Goal: Check status: Check status

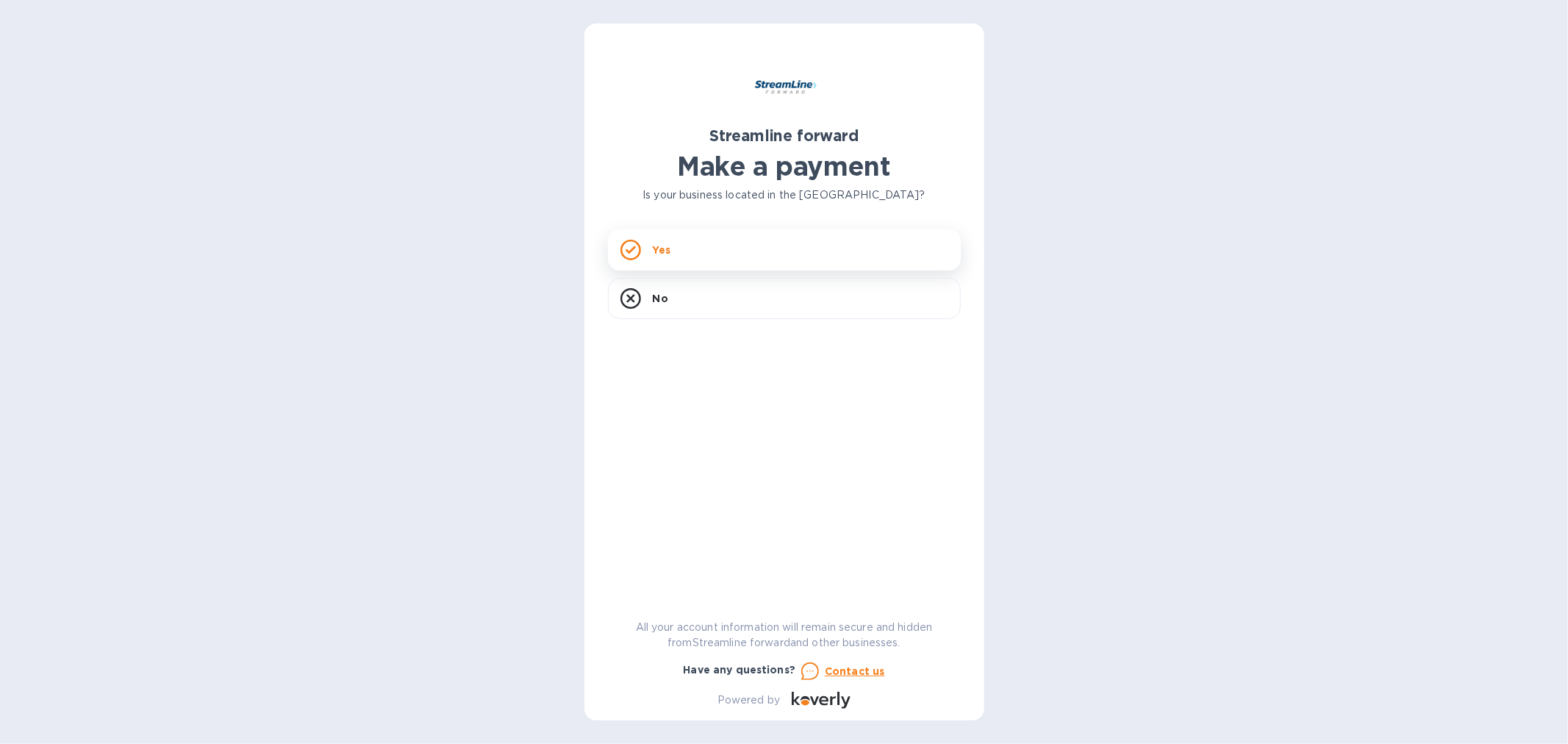
click at [745, 252] on div "Yes" at bounding box center [785, 249] width 353 height 41
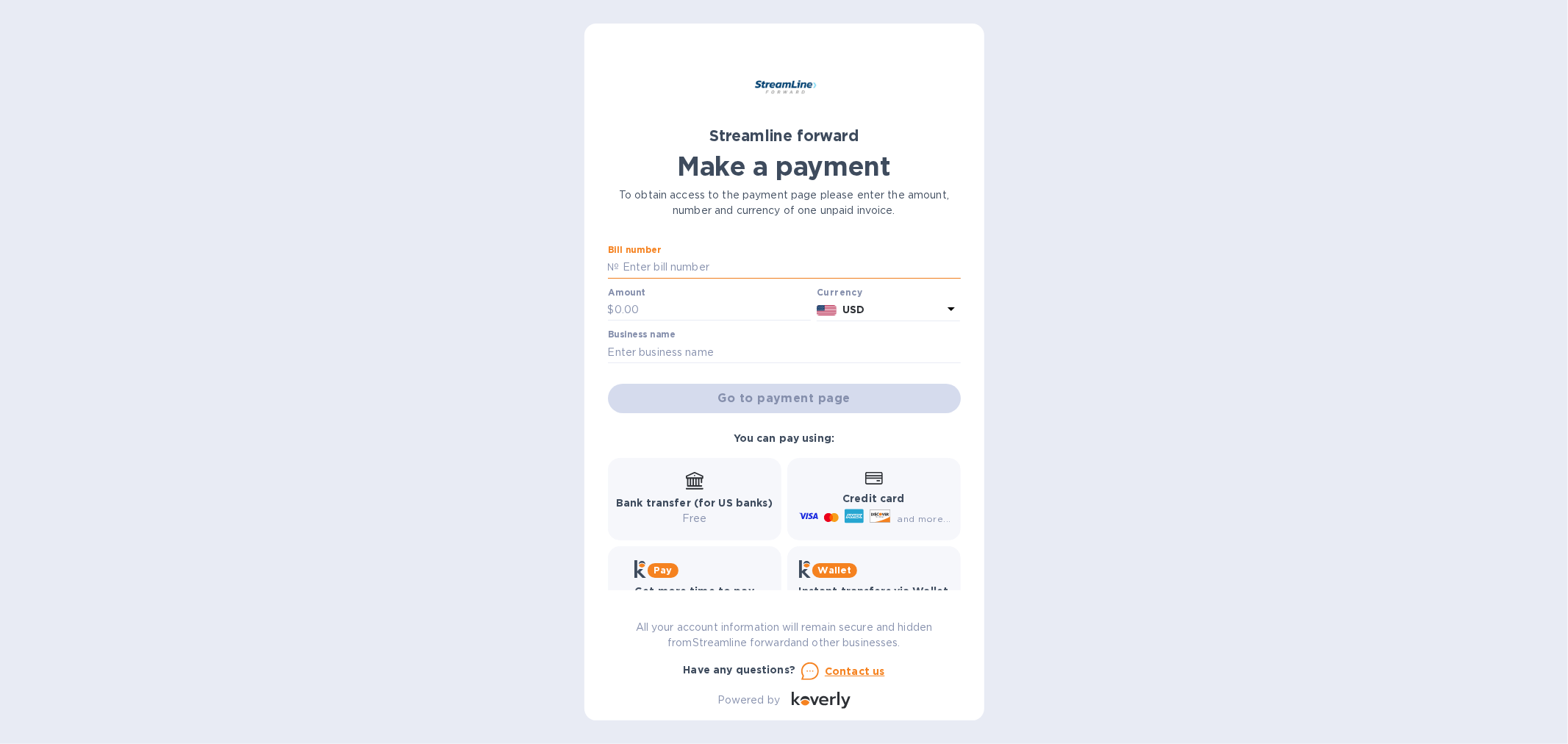
click at [749, 262] on input "text" at bounding box center [790, 267] width 341 height 22
click at [957, 138] on h2 "Streamline forward" at bounding box center [785, 136] width 353 height 19
drag, startPoint x: 709, startPoint y: 67, endPoint x: 950, endPoint y: 215, distance: 282.8
click at [950, 215] on div "Streamline forward Make a payment To obtain access to the payment page please e…" at bounding box center [784, 133] width 359 height 178
click at [930, 195] on p "To obtain access to the payment page please enter the amount, number and curren…" at bounding box center [785, 203] width 353 height 31
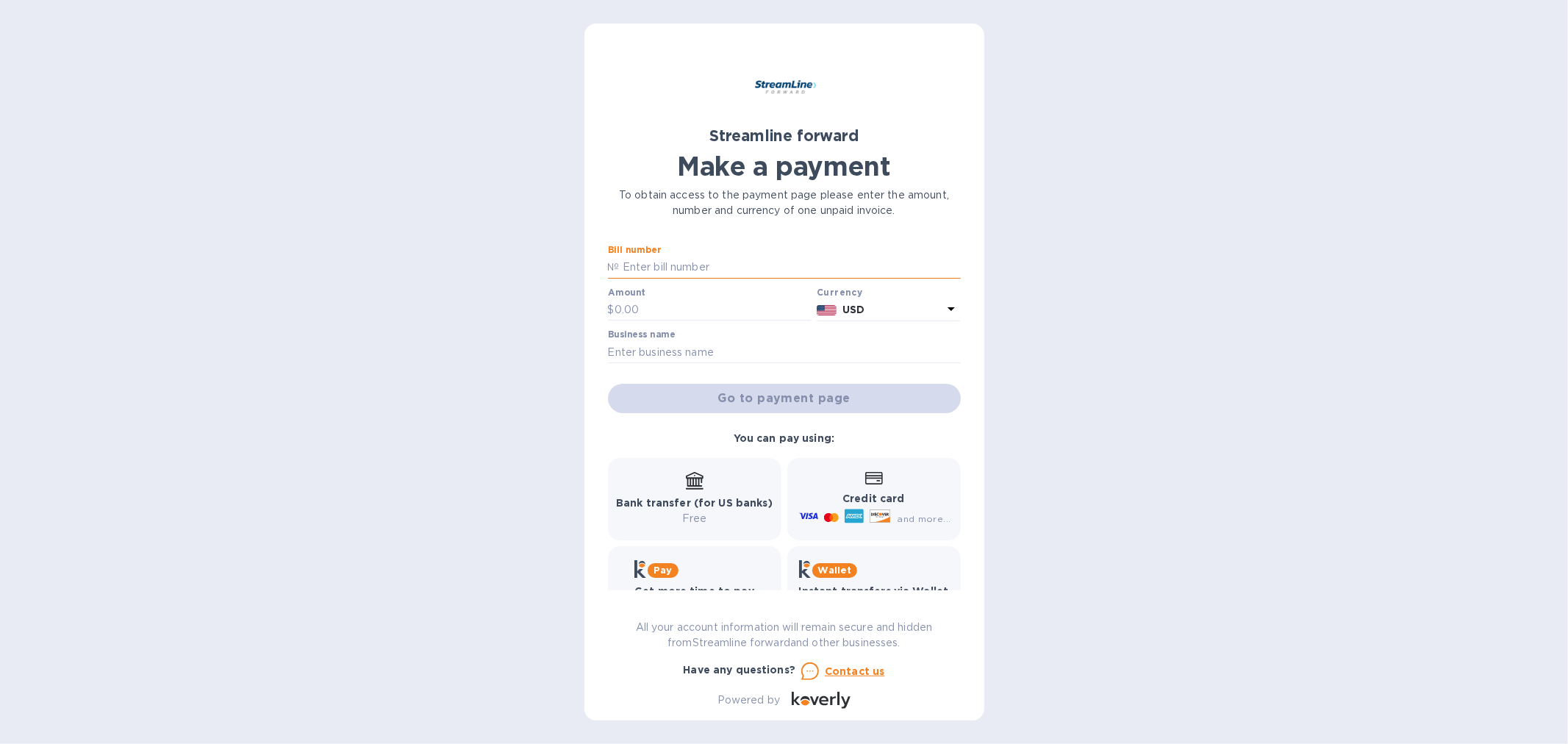
click at [652, 265] on input "text" at bounding box center [790, 267] width 341 height 22
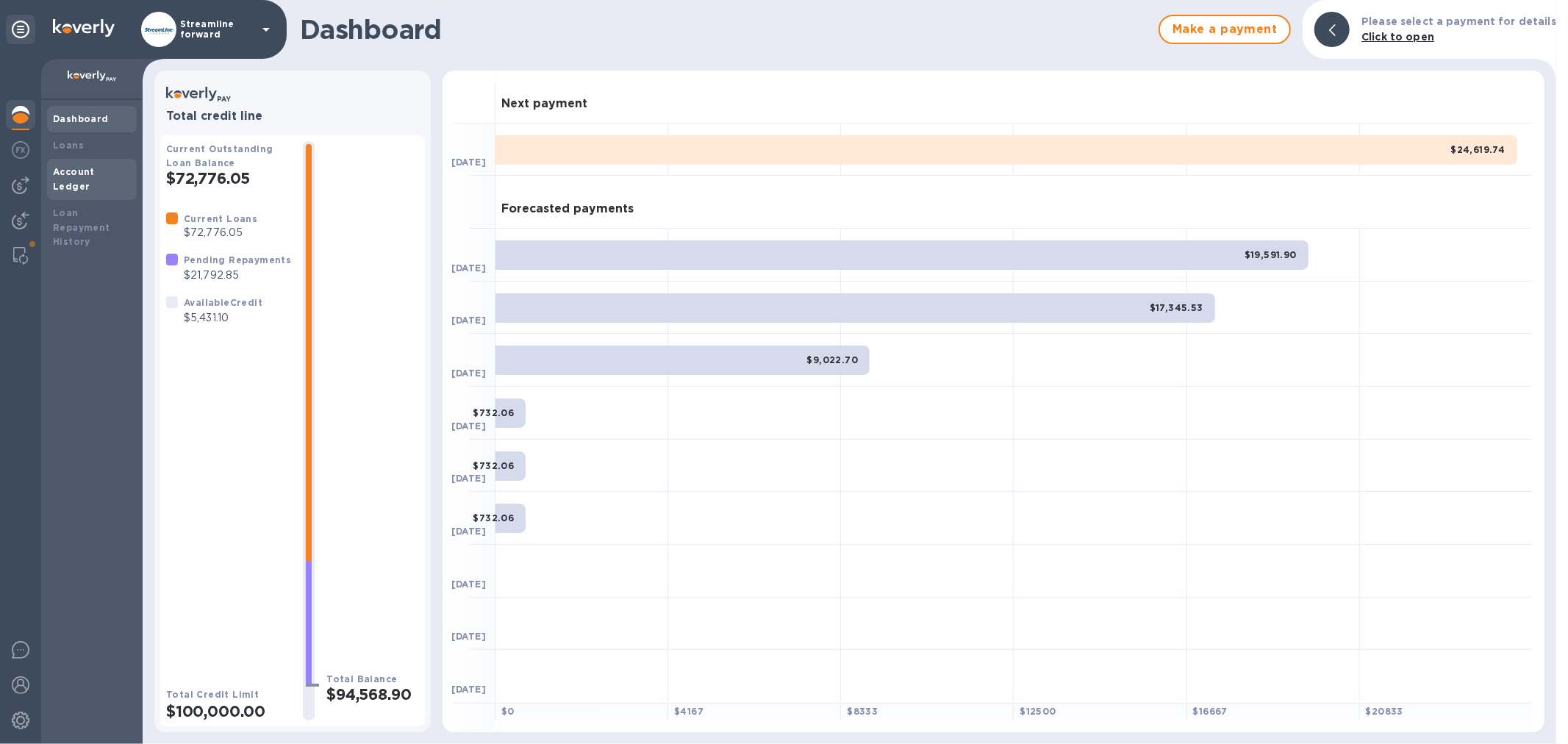
click at [81, 173] on b "Account Ledger" at bounding box center [74, 179] width 42 height 26
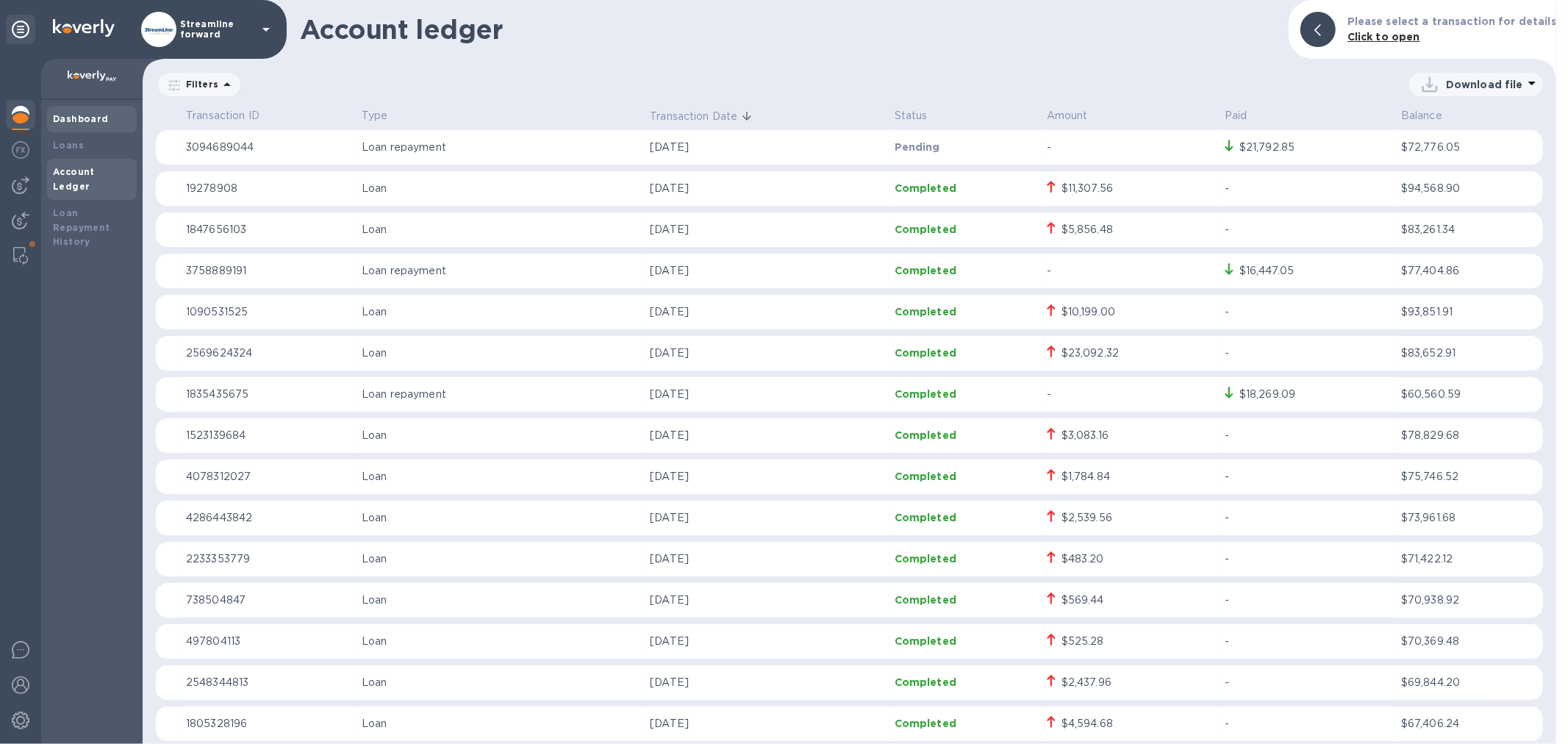
click at [52, 120] on div "Dashboard" at bounding box center [91, 119] width 90 height 27
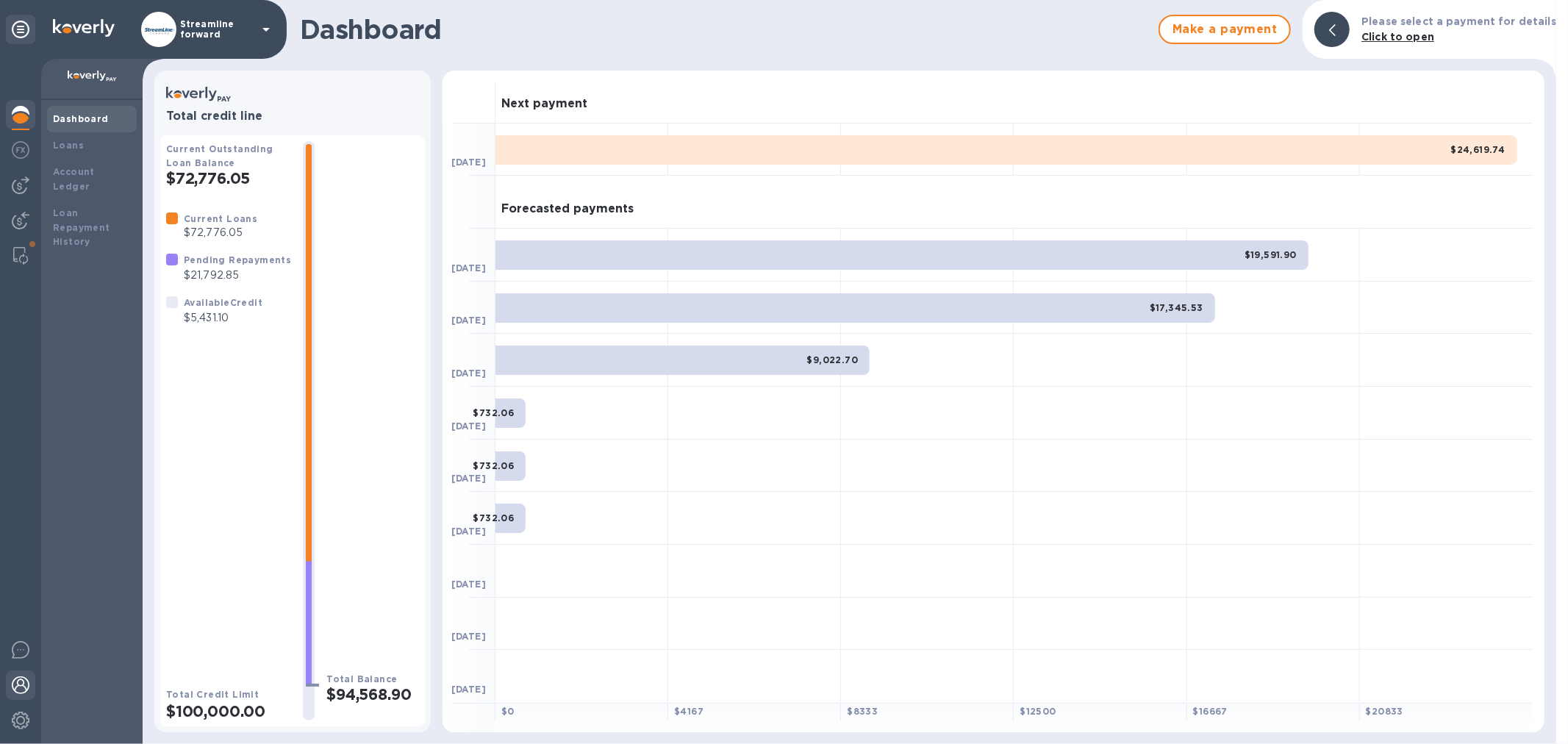
click at [17, 682] on img at bounding box center [21, 686] width 18 height 18
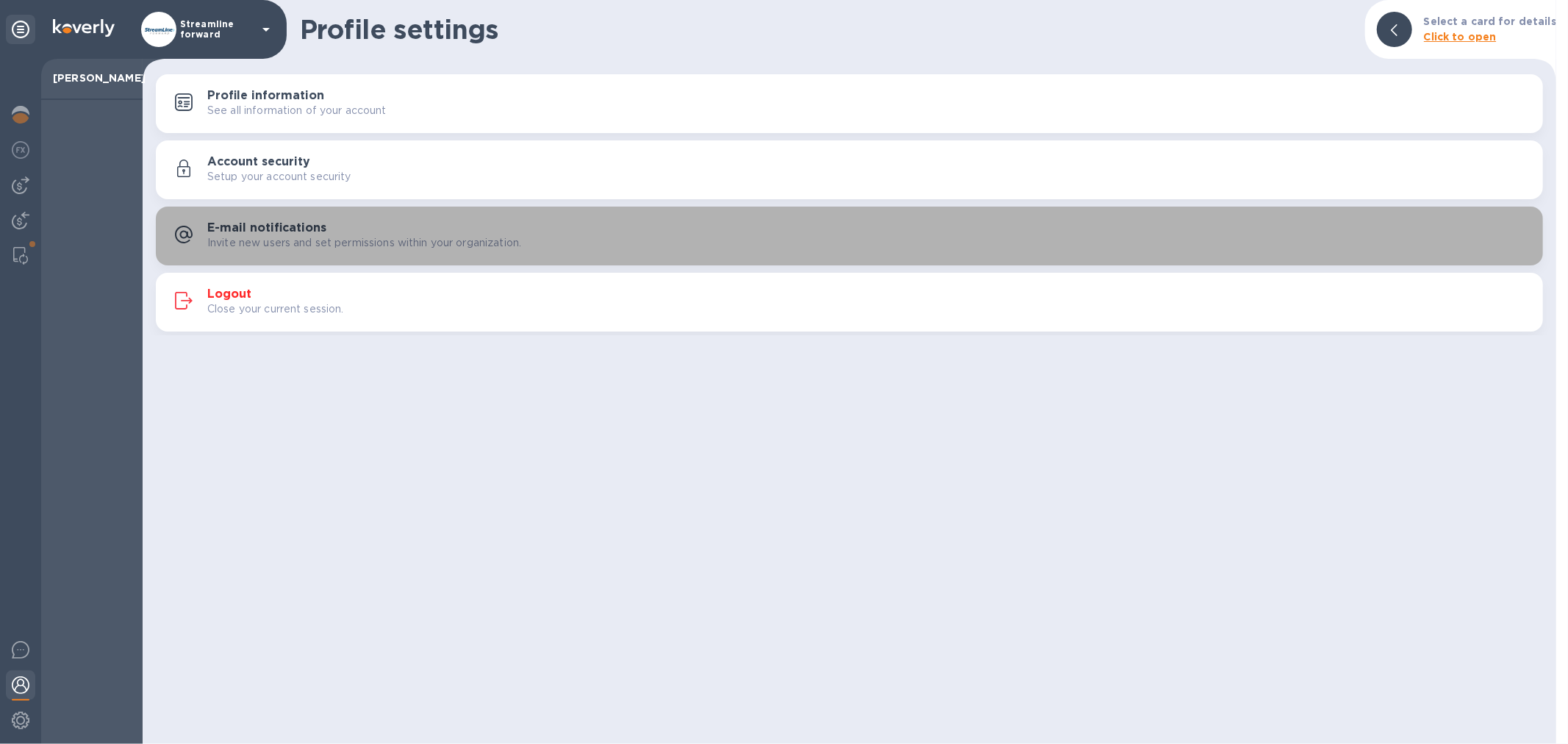
click at [329, 237] on p "Invite new users and set permissions within your organization." at bounding box center [364, 243] width 314 height 15
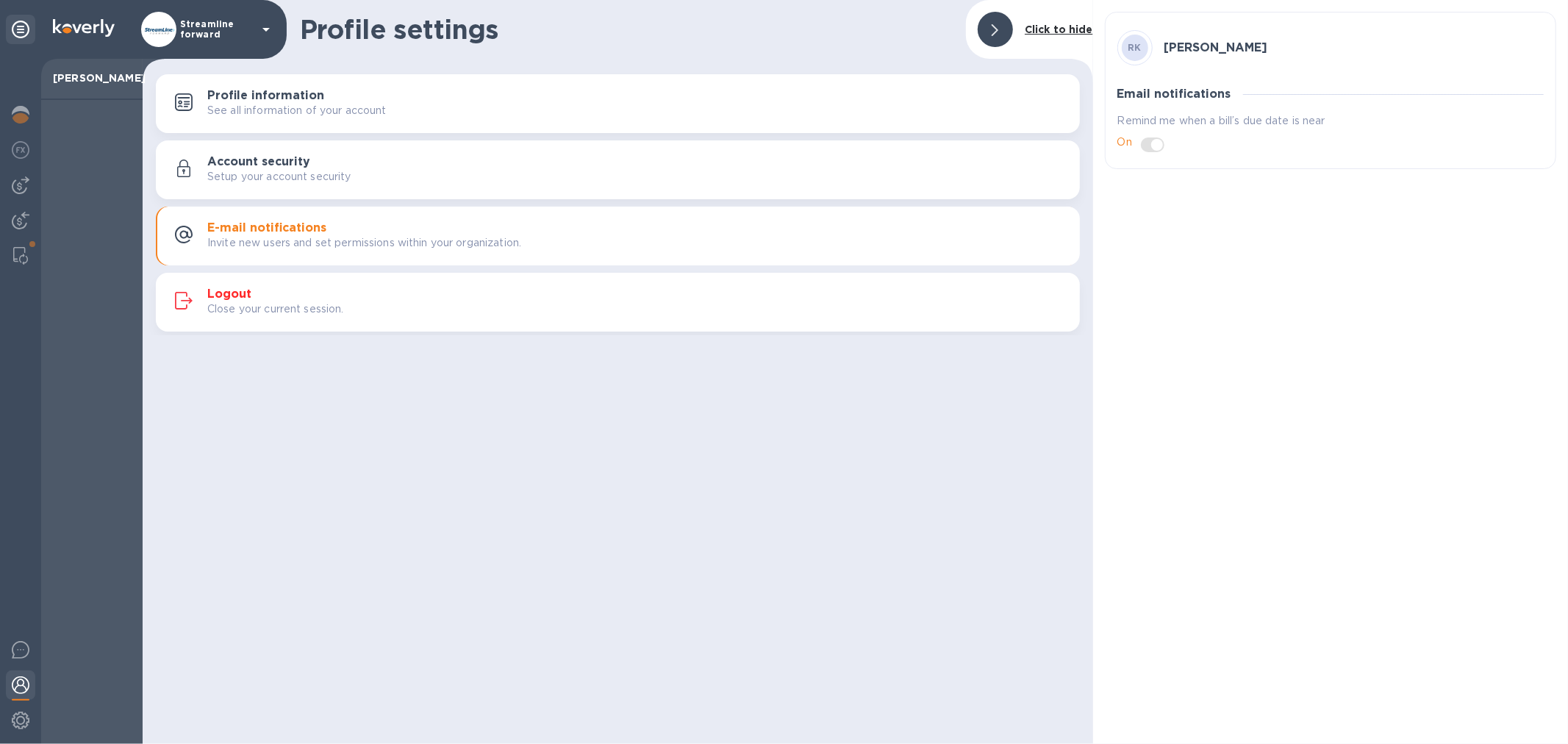
drag, startPoint x: 1284, startPoint y: 265, endPoint x: 695, endPoint y: 334, distance: 593.0
click at [1261, 273] on div "[PERSON_NAME] Email notifications Remind me when a bill’s due date is near On" at bounding box center [1330, 372] width 475 height 744
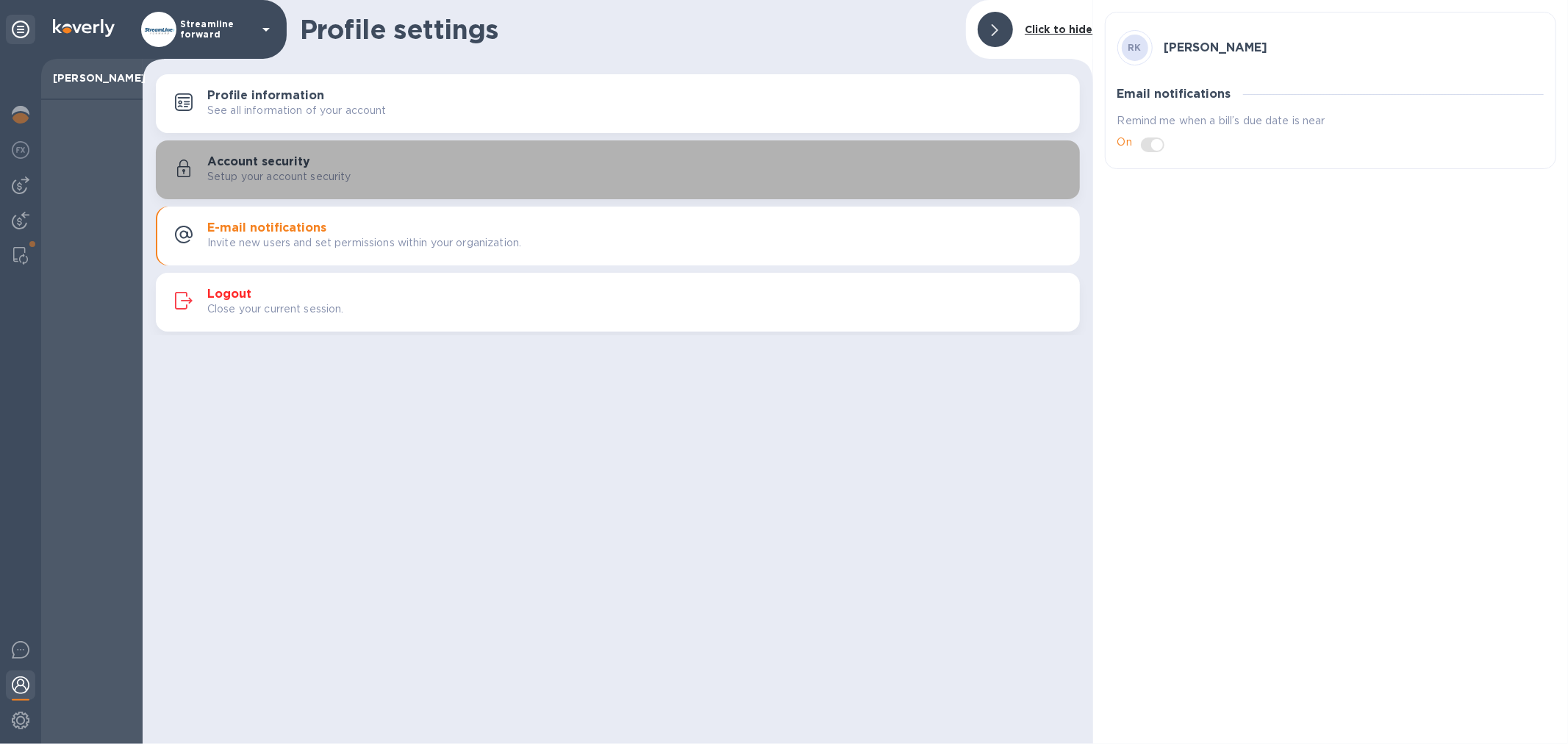
click at [348, 170] on p "Setup your account security" at bounding box center [279, 177] width 144 height 15
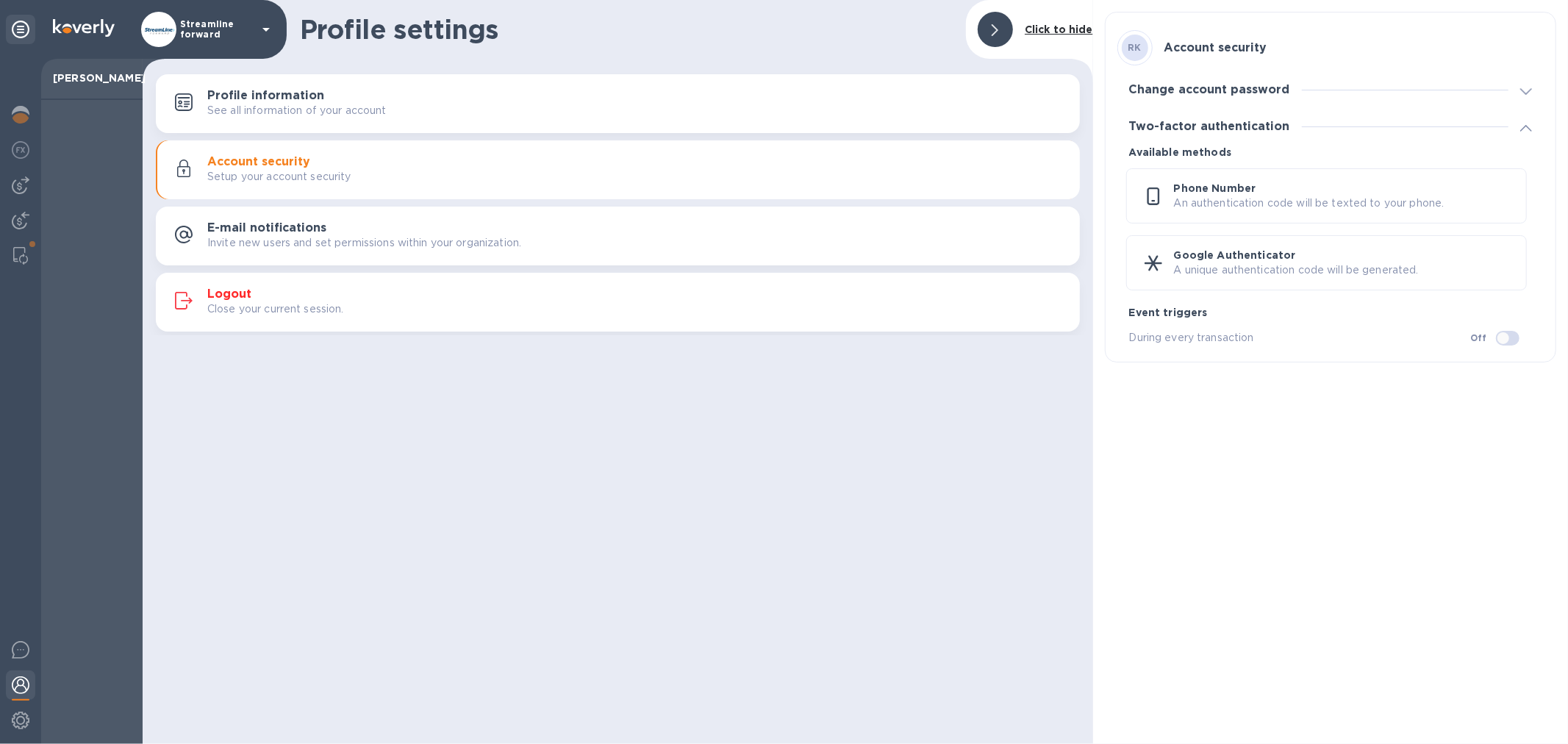
click at [370, 115] on p "See all information of your account" at bounding box center [297, 111] width 179 height 15
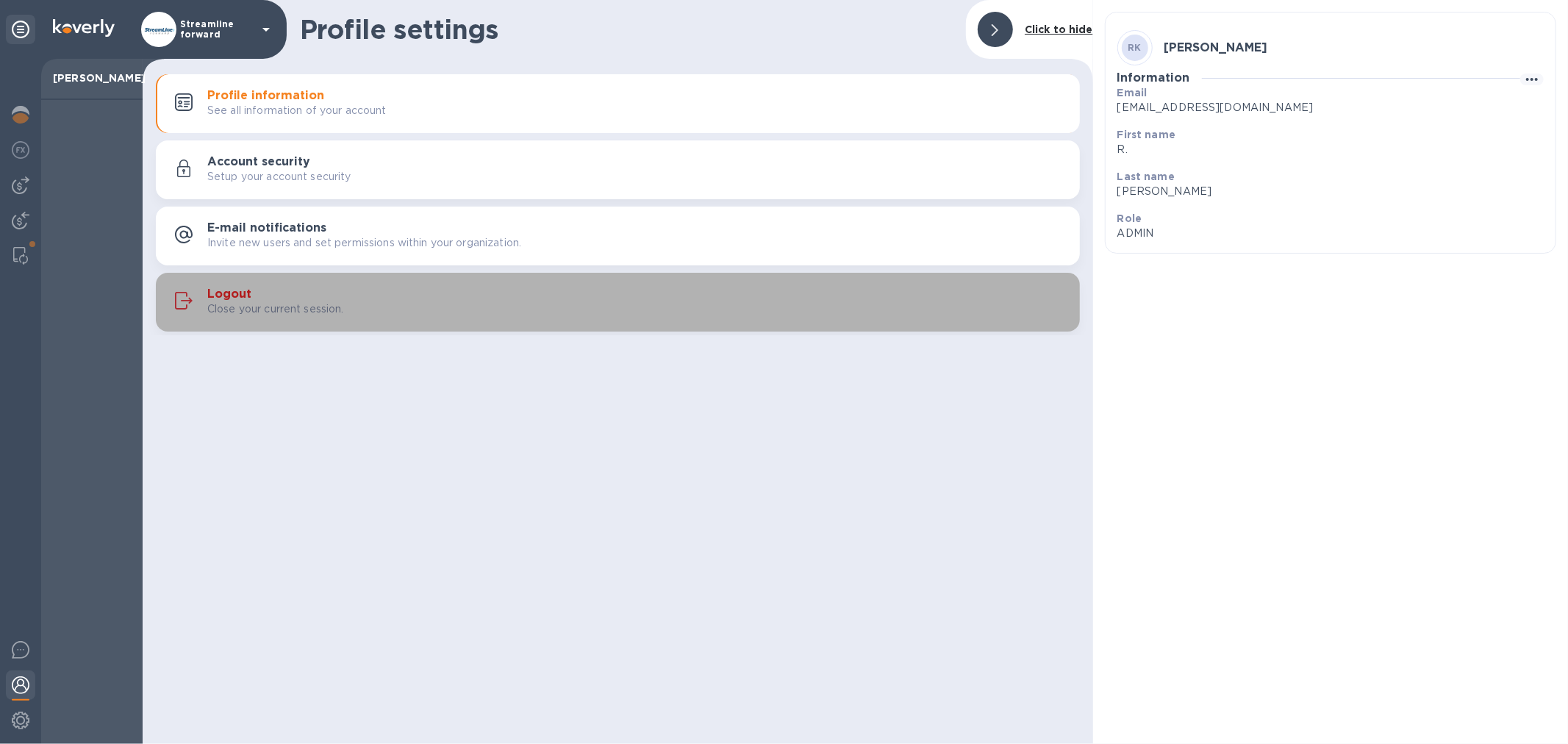
click at [319, 311] on p "Close your current session." at bounding box center [276, 309] width 137 height 15
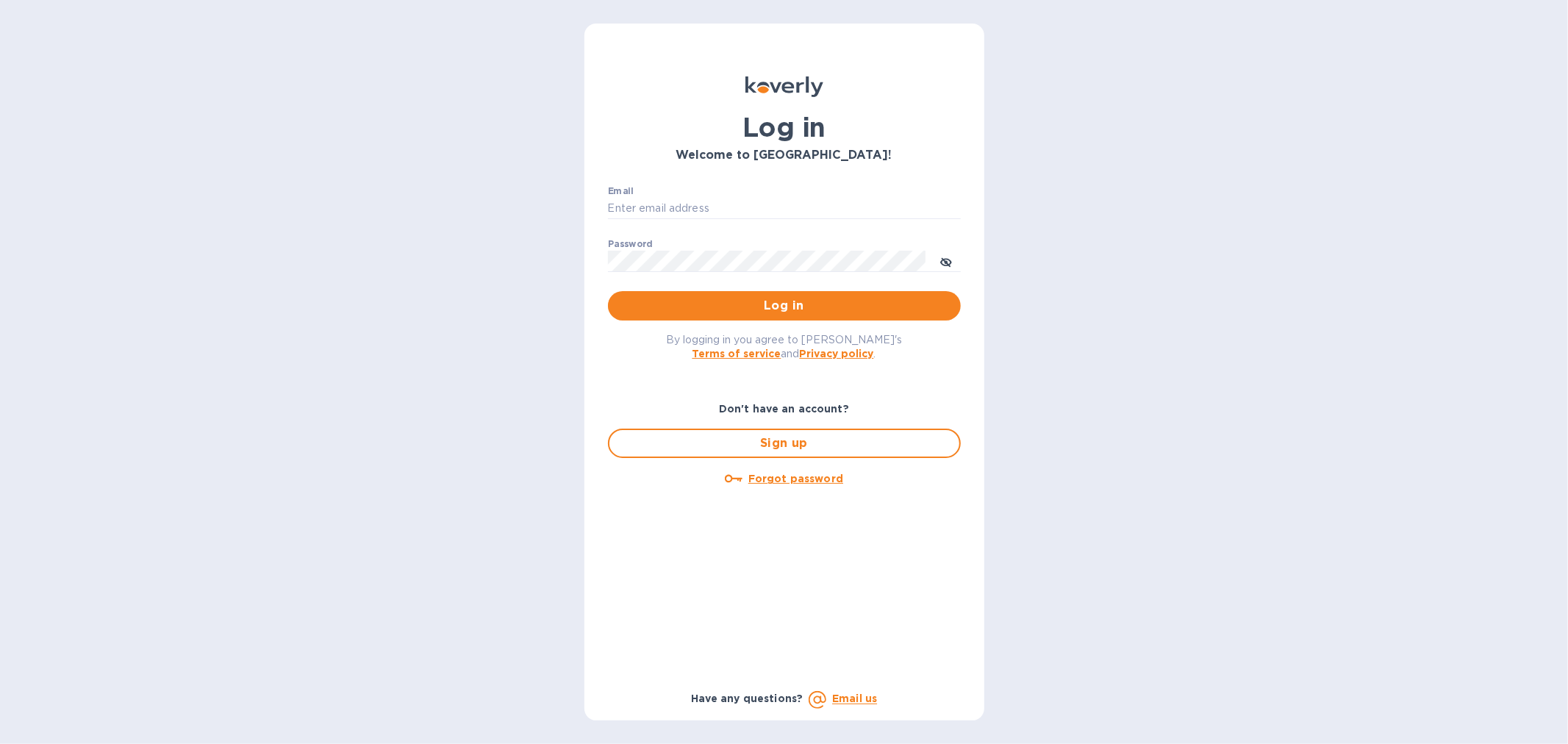
type input "[EMAIL_ADDRESS][DOMAIN_NAME]"
click at [772, 303] on span "Log in" at bounding box center [784, 306] width 329 height 18
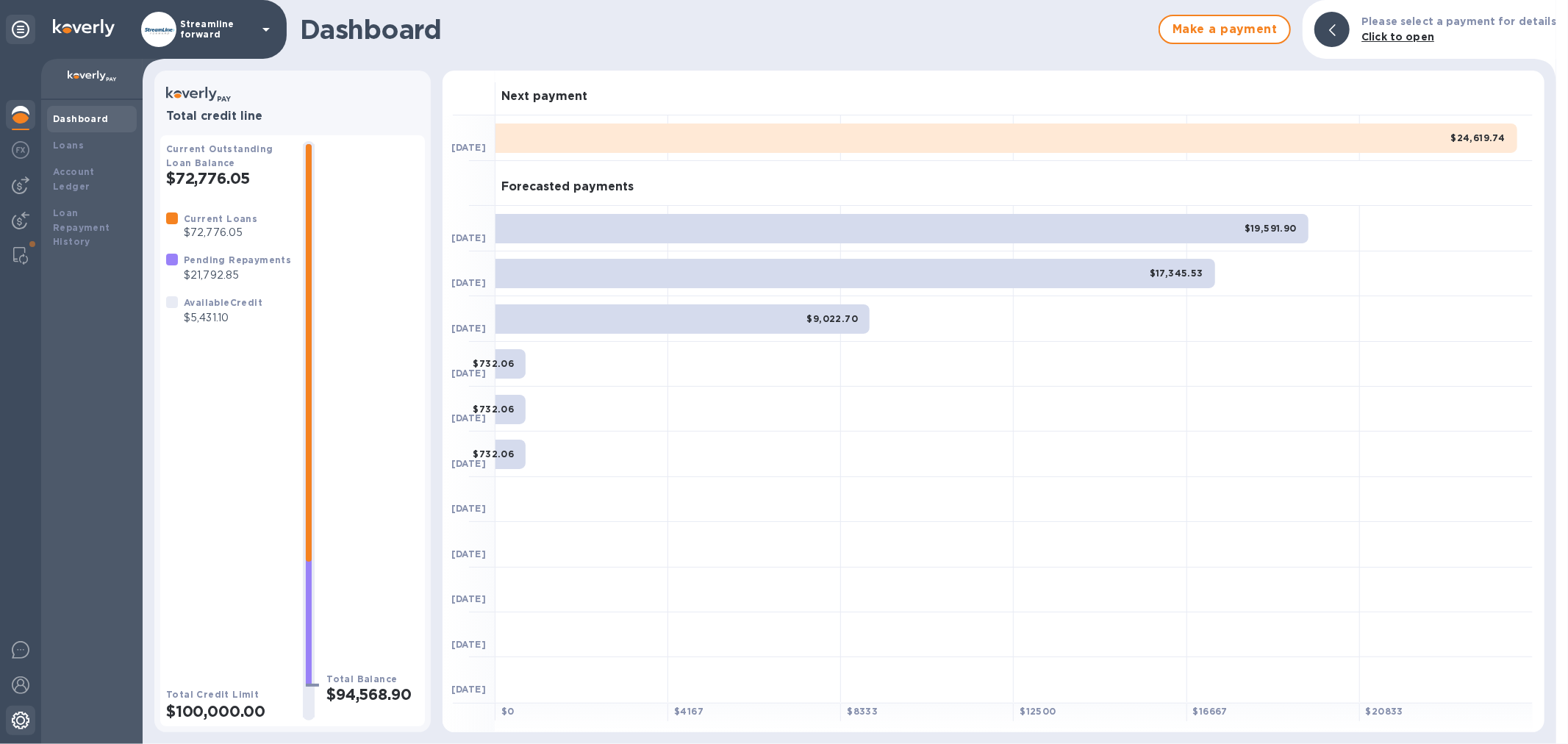
click at [9, 722] on div at bounding box center [20, 722] width 29 height 32
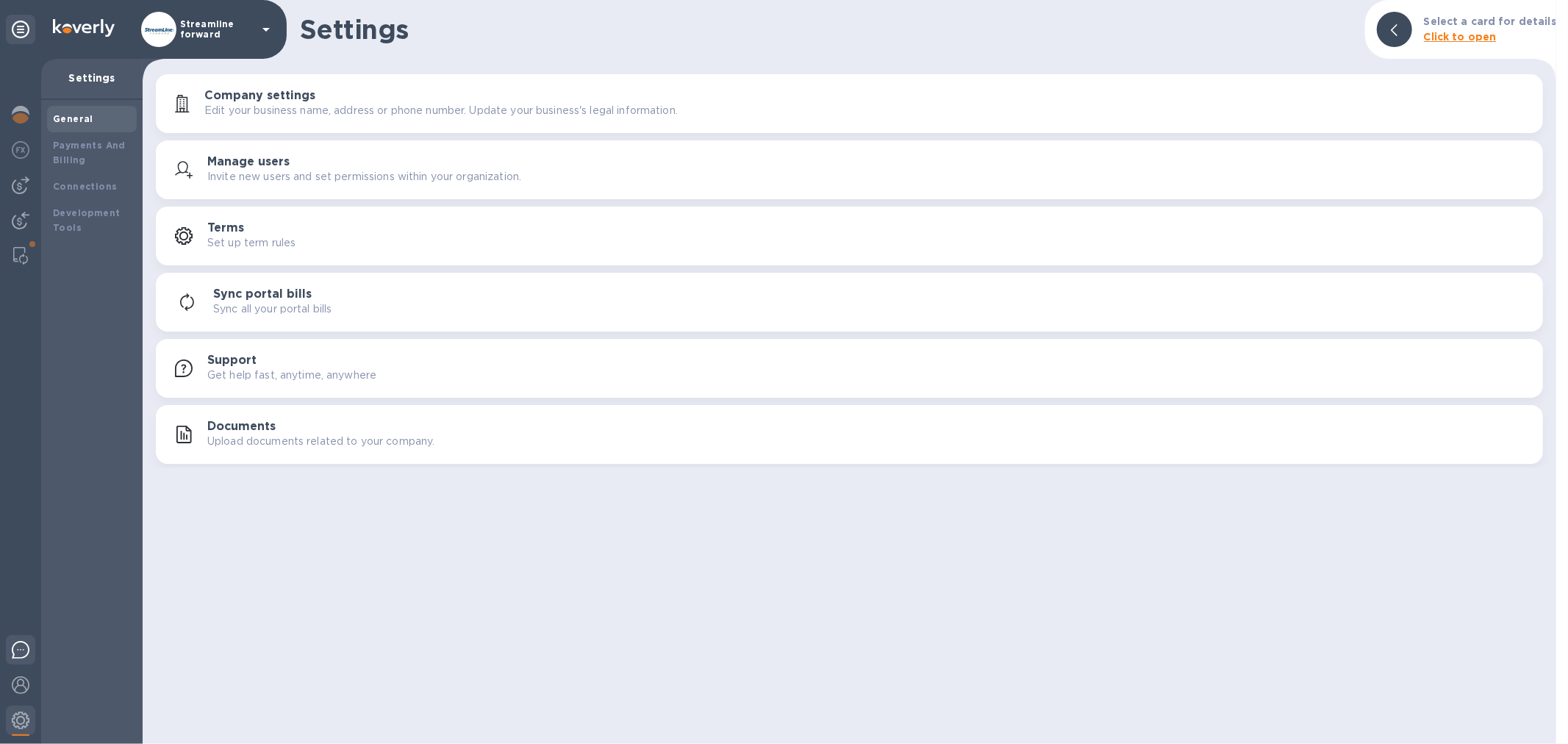
click at [12, 654] on img at bounding box center [21, 650] width 18 height 18
click at [1530, 60] on div "Settings Select a card for details Click to open Company settings Edit your bus…" at bounding box center [849, 372] width 1414 height 744
click at [15, 153] on img at bounding box center [21, 150] width 18 height 18
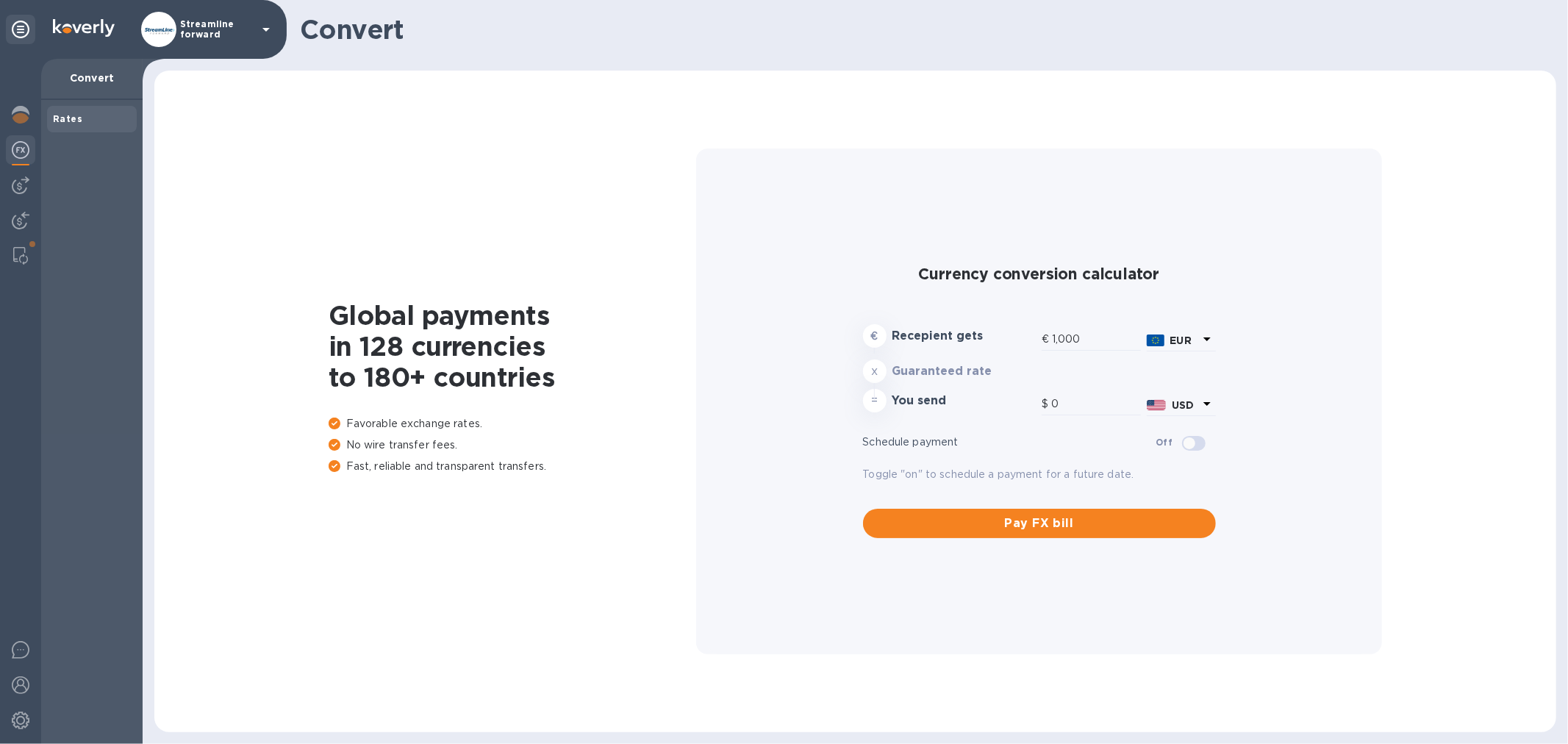
type input "1,172.34"
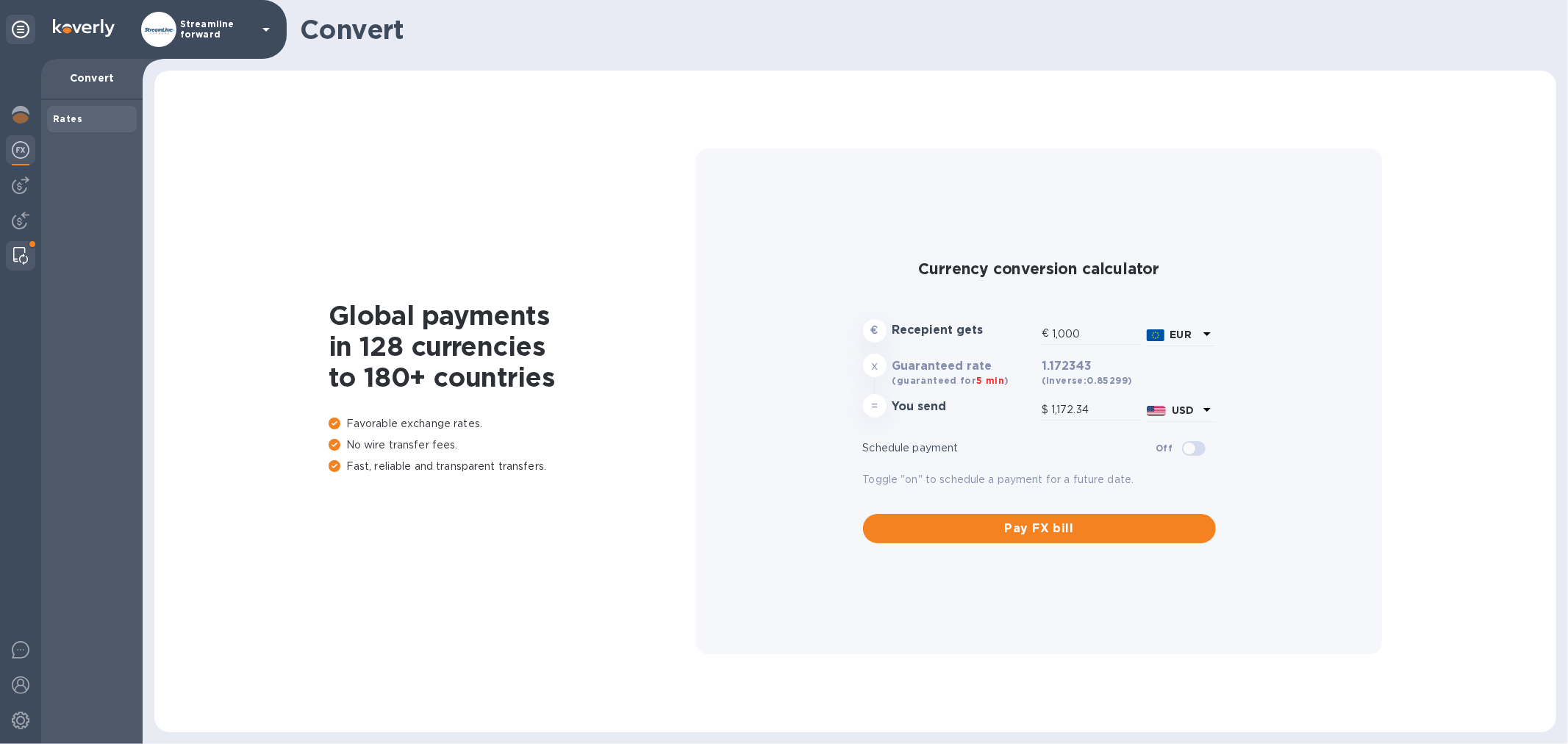
click at [11, 253] on div at bounding box center [20, 256] width 27 height 29
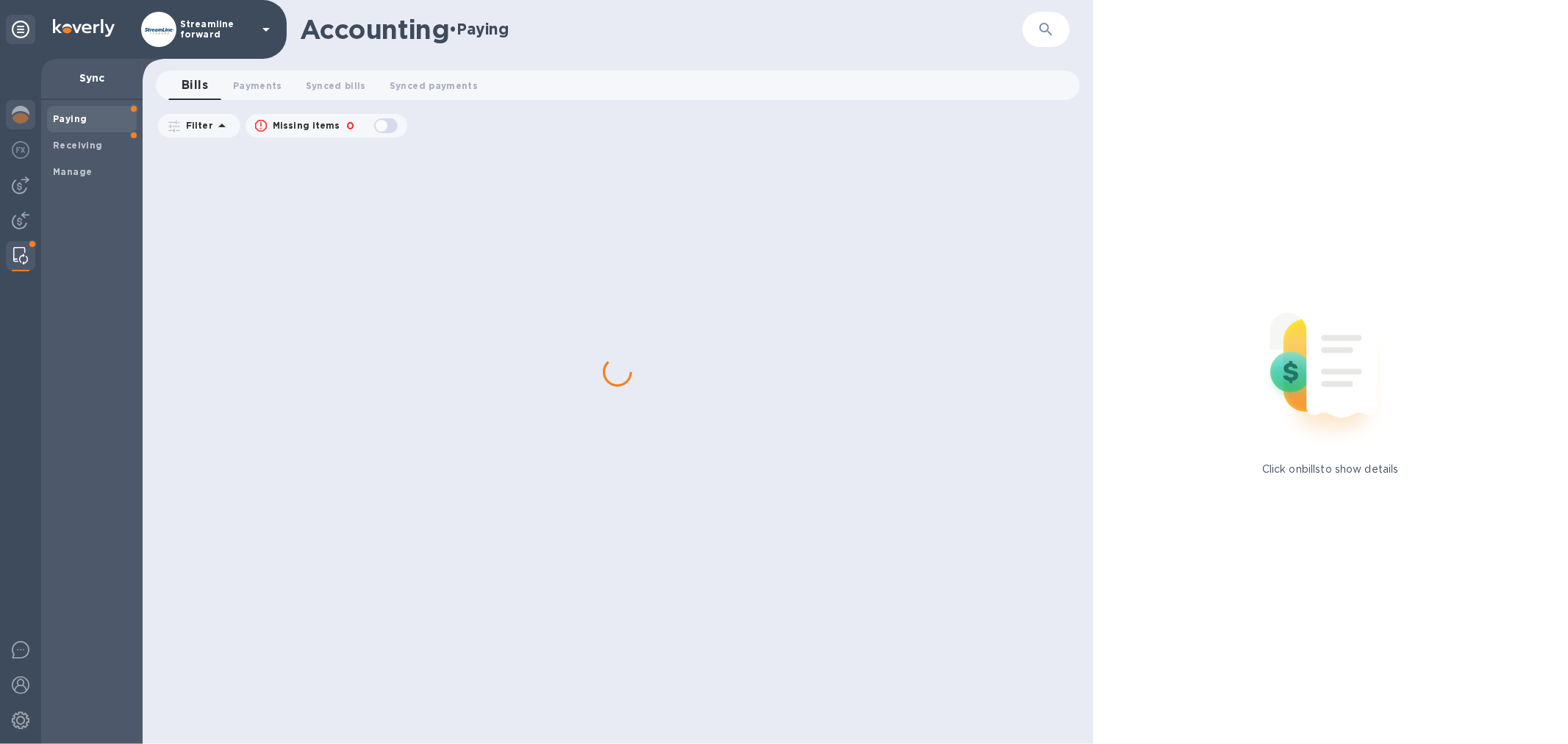
click at [24, 128] on div at bounding box center [20, 116] width 29 height 32
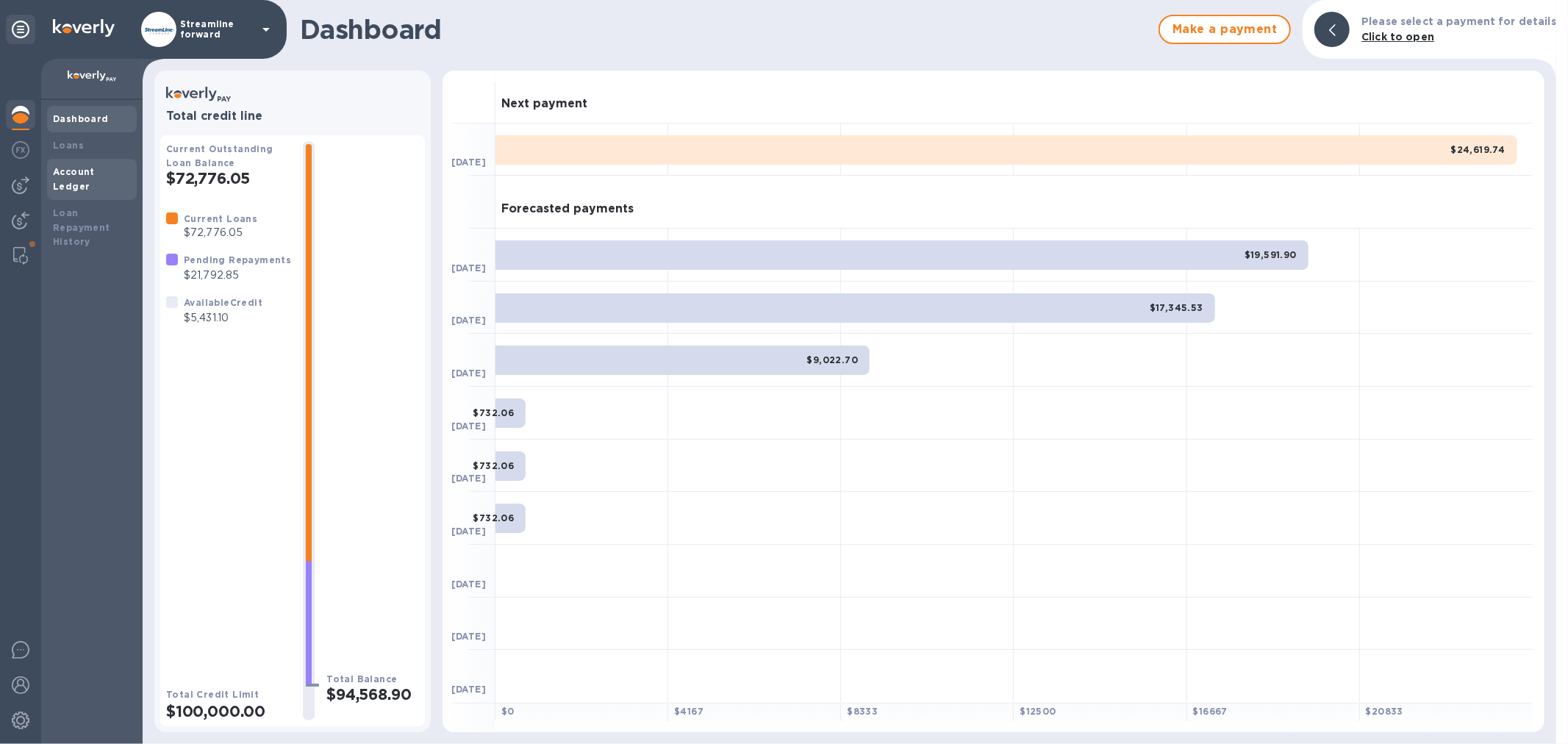
click at [91, 175] on b "Account Ledger" at bounding box center [74, 179] width 42 height 26
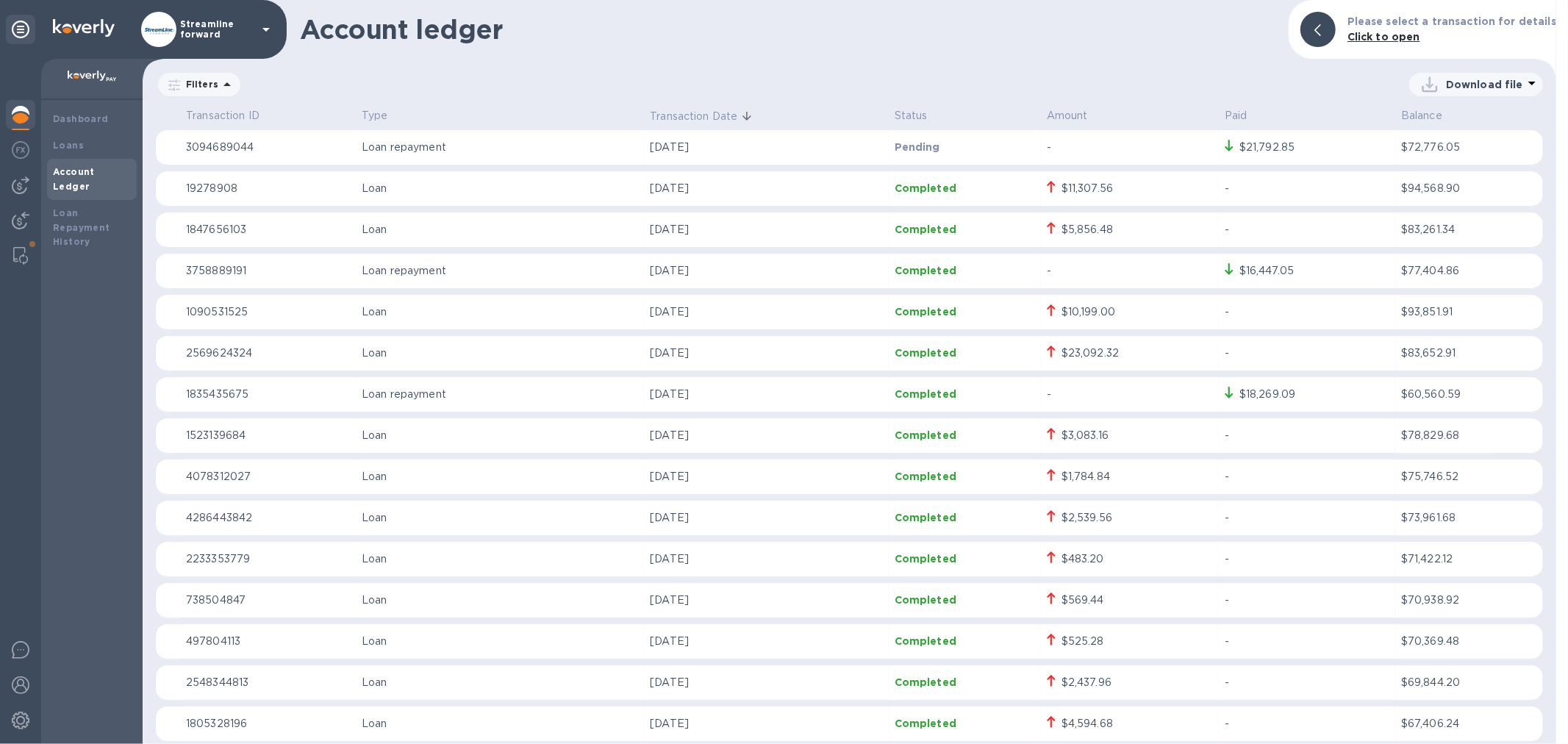
click at [1261, 263] on div "$16,447.05" at bounding box center [1266, 270] width 54 height 15
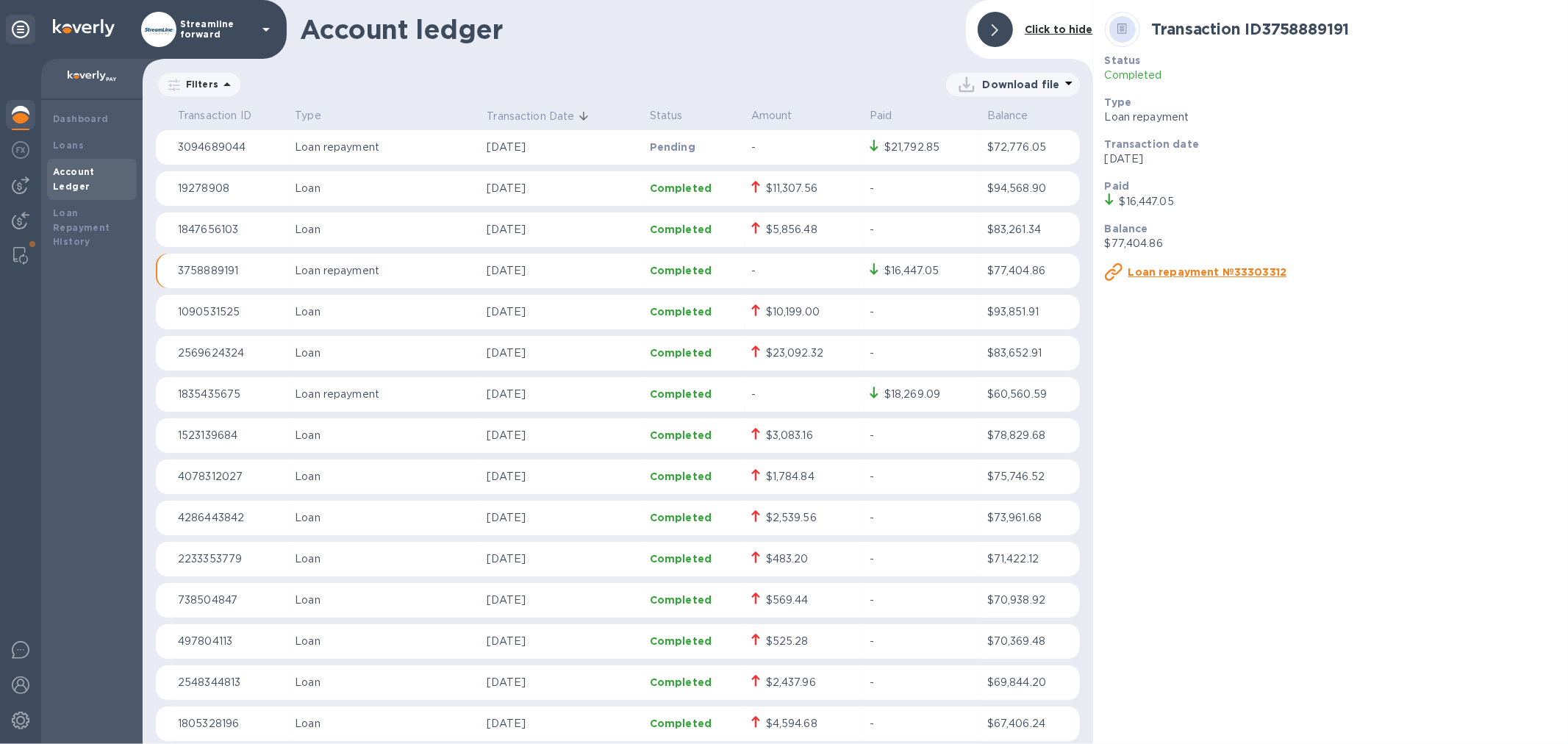
click at [831, 142] on p "-" at bounding box center [805, 147] width 106 height 15
click at [1211, 270] on u "Loan repayment №70476861" at bounding box center [1209, 272] width 162 height 12
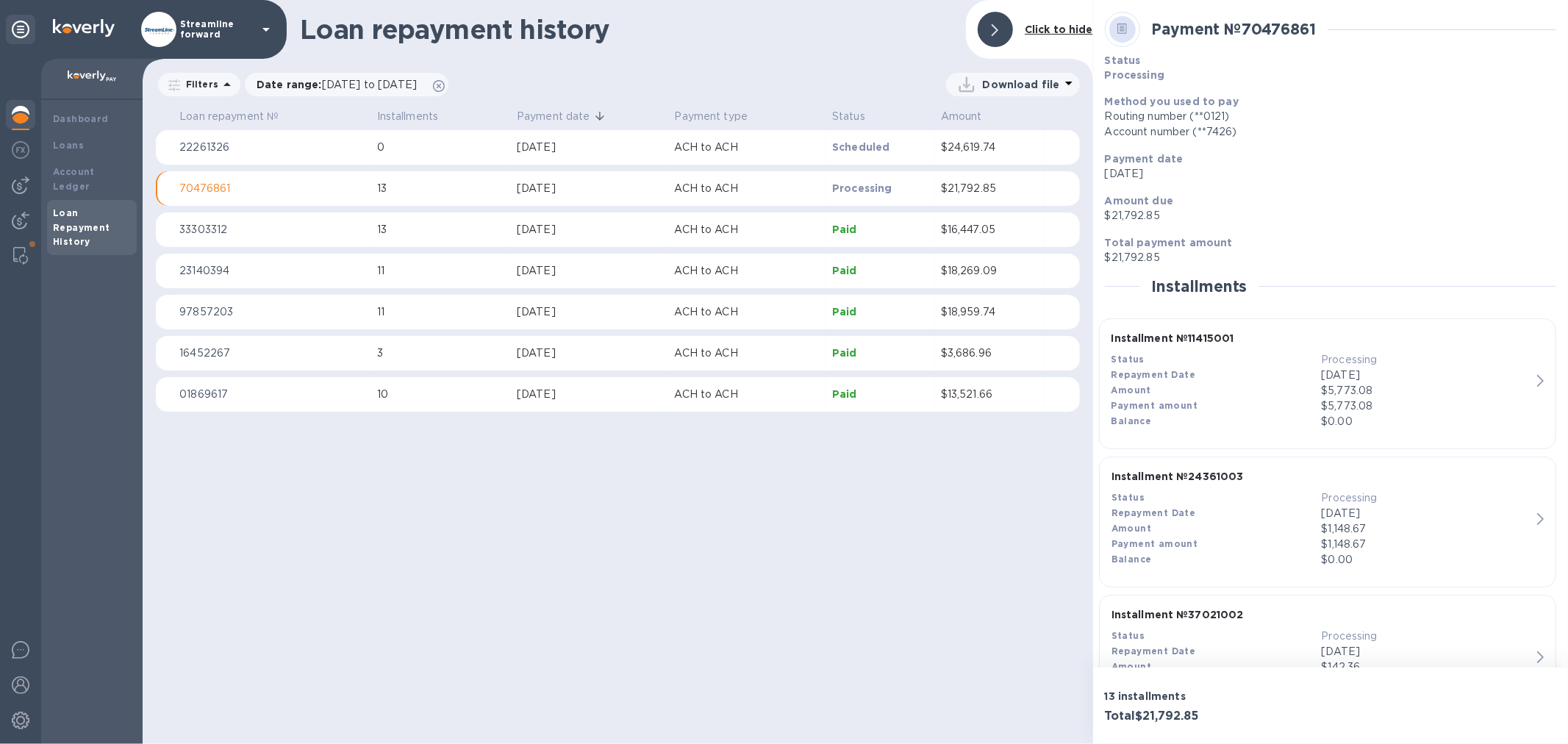
click at [922, 189] on p "Processing" at bounding box center [881, 188] width 97 height 15
click at [911, 191] on p "Processing" at bounding box center [881, 188] width 97 height 15
click at [60, 165] on div "Account Ledger" at bounding box center [92, 179] width 78 height 29
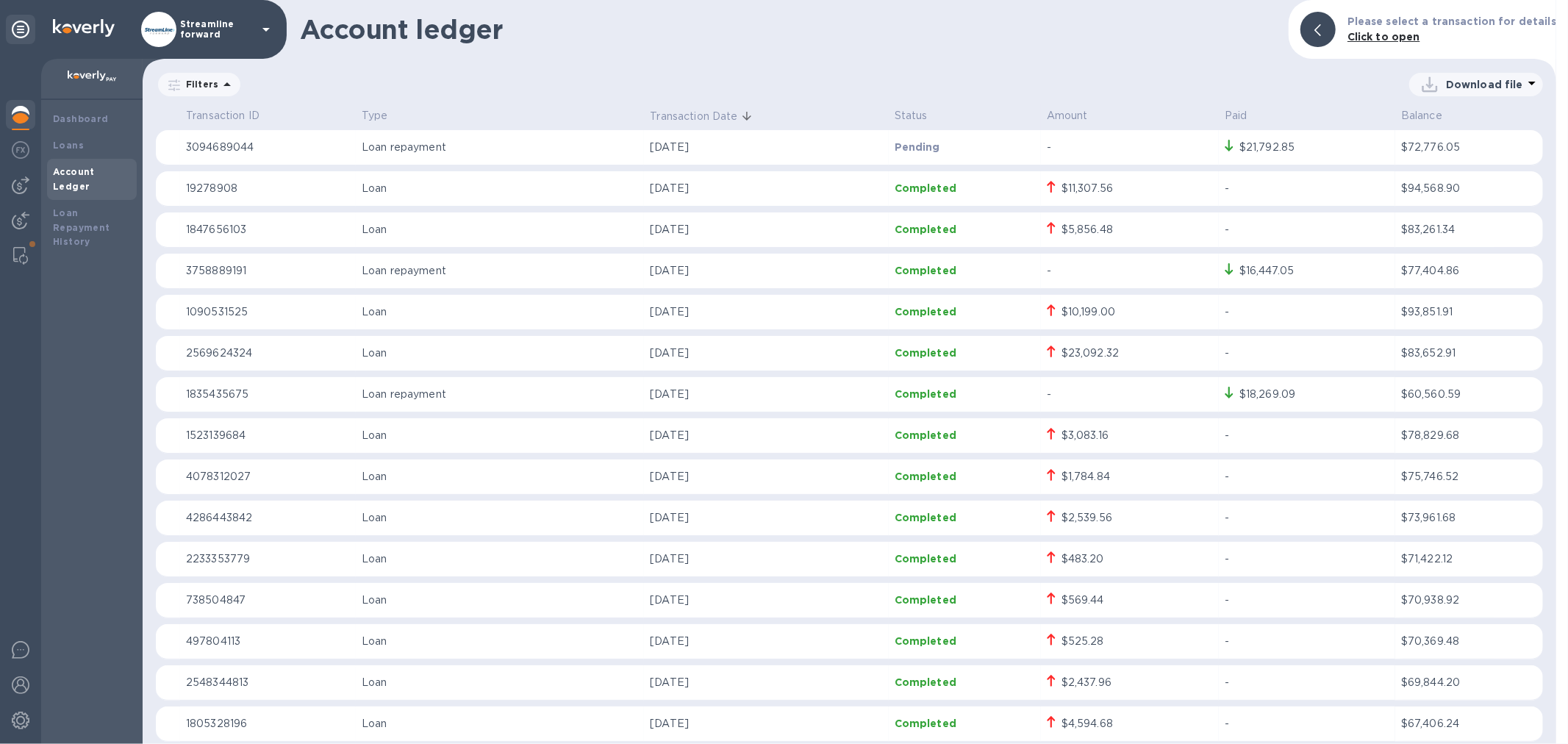
drag, startPoint x: 1241, startPoint y: 67, endPoint x: 1083, endPoint y: 79, distance: 158.5
click at [1083, 79] on div "Account ledger Please select a transaction for details Click to open Filters Do…" at bounding box center [849, 372] width 1414 height 744
click at [1107, 63] on div "Account ledger Please select a transaction for details Click to open Filters Do…" at bounding box center [849, 372] width 1414 height 744
